Goal: Check status

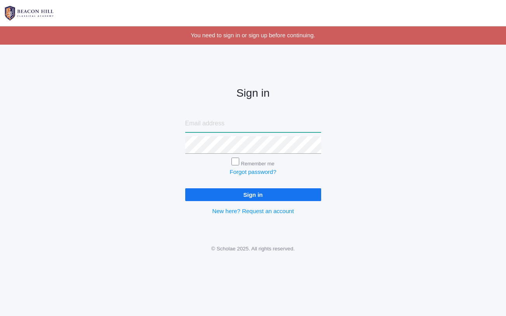
type input "[PERSON_NAME][EMAIL_ADDRESS][PERSON_NAME][DOMAIN_NAME]"
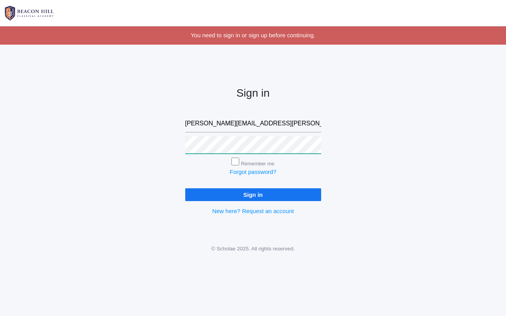
click at [253, 193] on input "Sign in" at bounding box center [253, 194] width 136 height 13
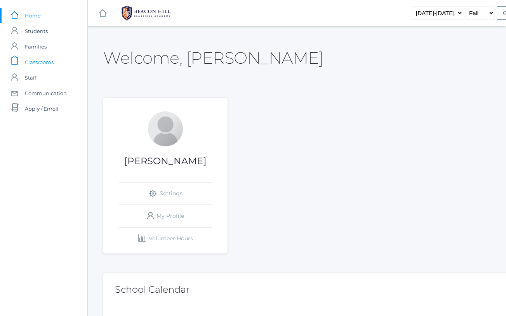
click at [33, 60] on span "Classrooms" at bounding box center [39, 62] width 29 height 16
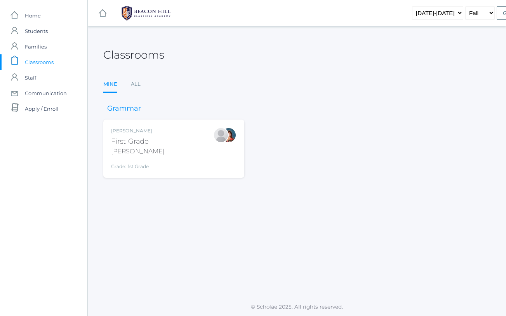
click at [147, 134] on div "[PERSON_NAME] First Grade [PERSON_NAME] Grade: 1st Grade 01LA" at bounding box center [138, 148] width 54 height 43
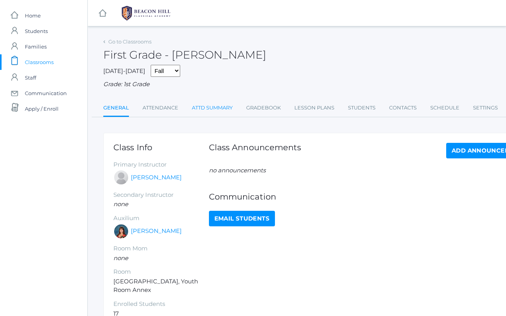
click at [202, 106] on link "Attd Summary" at bounding box center [212, 108] width 41 height 16
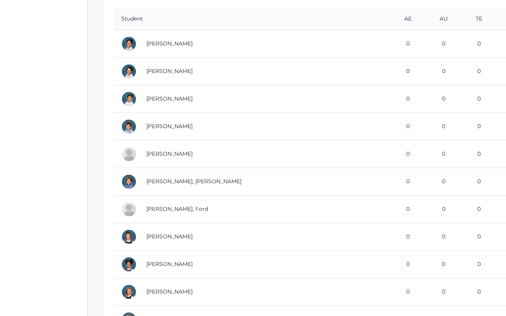
scroll to position [153, 0]
